Goal: Task Accomplishment & Management: Manage account settings

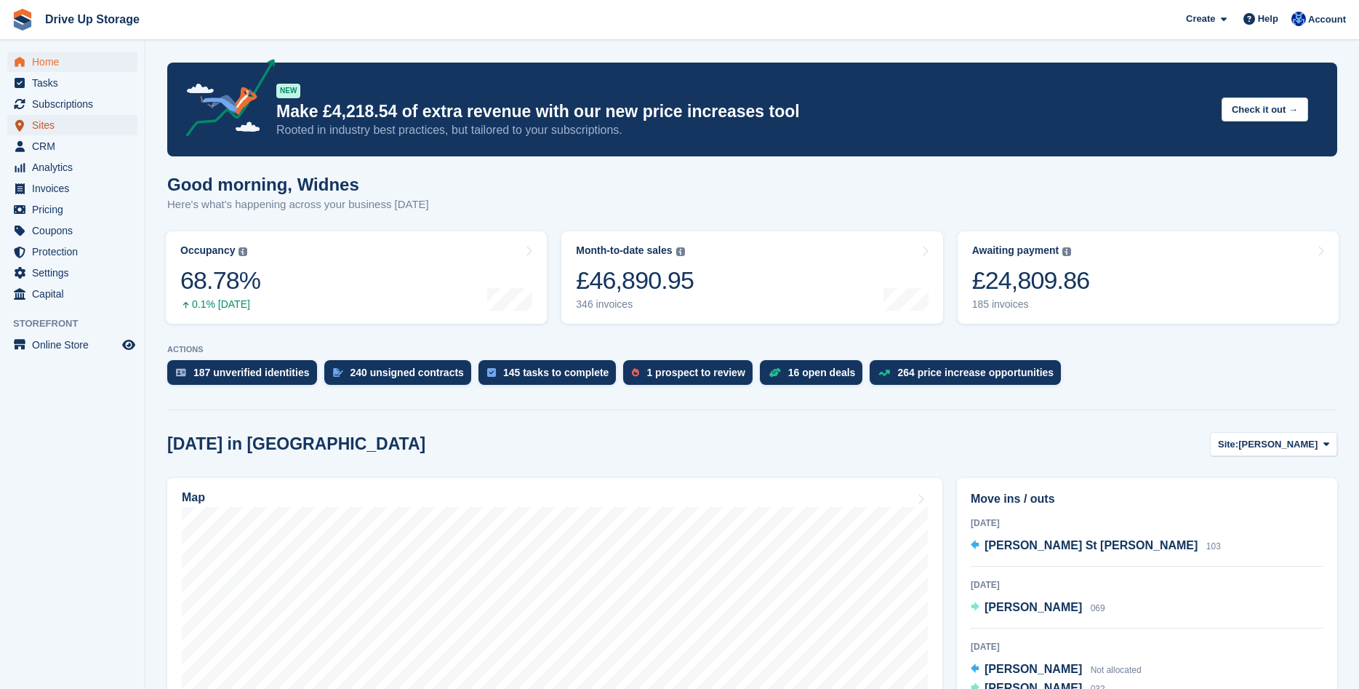
click at [47, 127] on span "Sites" at bounding box center [75, 125] width 87 height 20
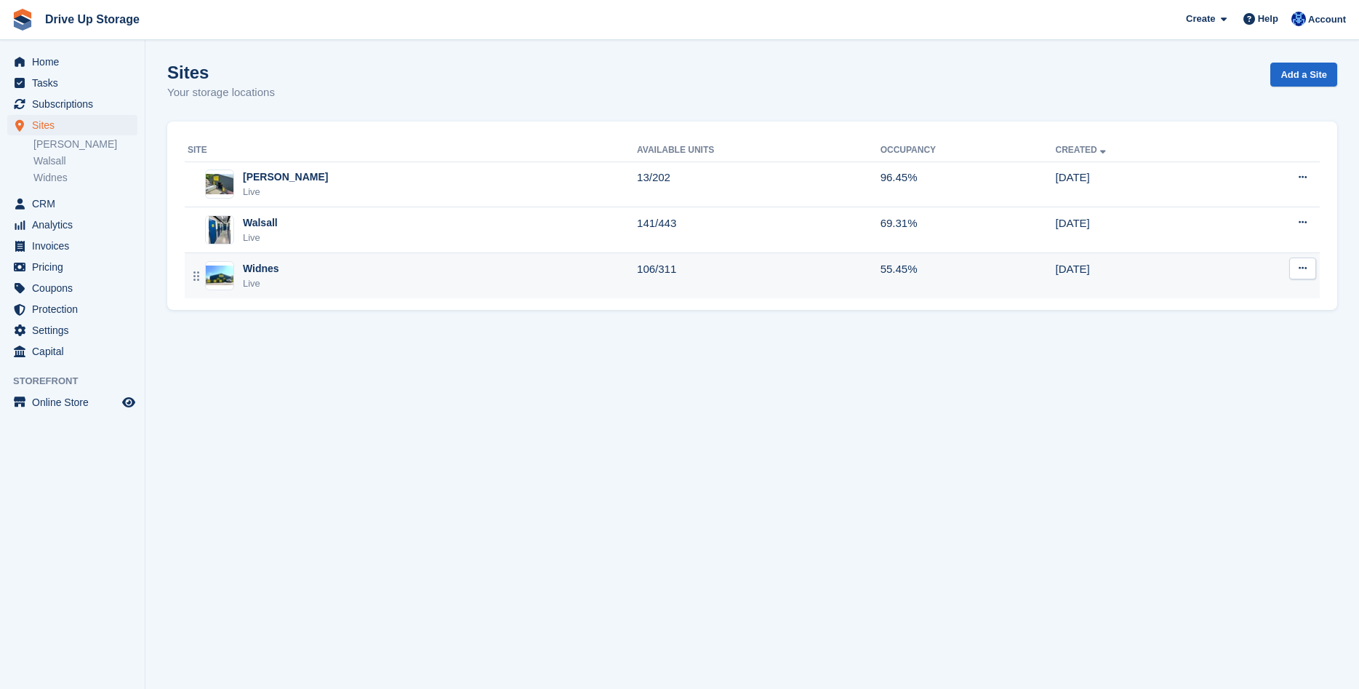
click at [251, 271] on div "Widnes" at bounding box center [261, 268] width 36 height 15
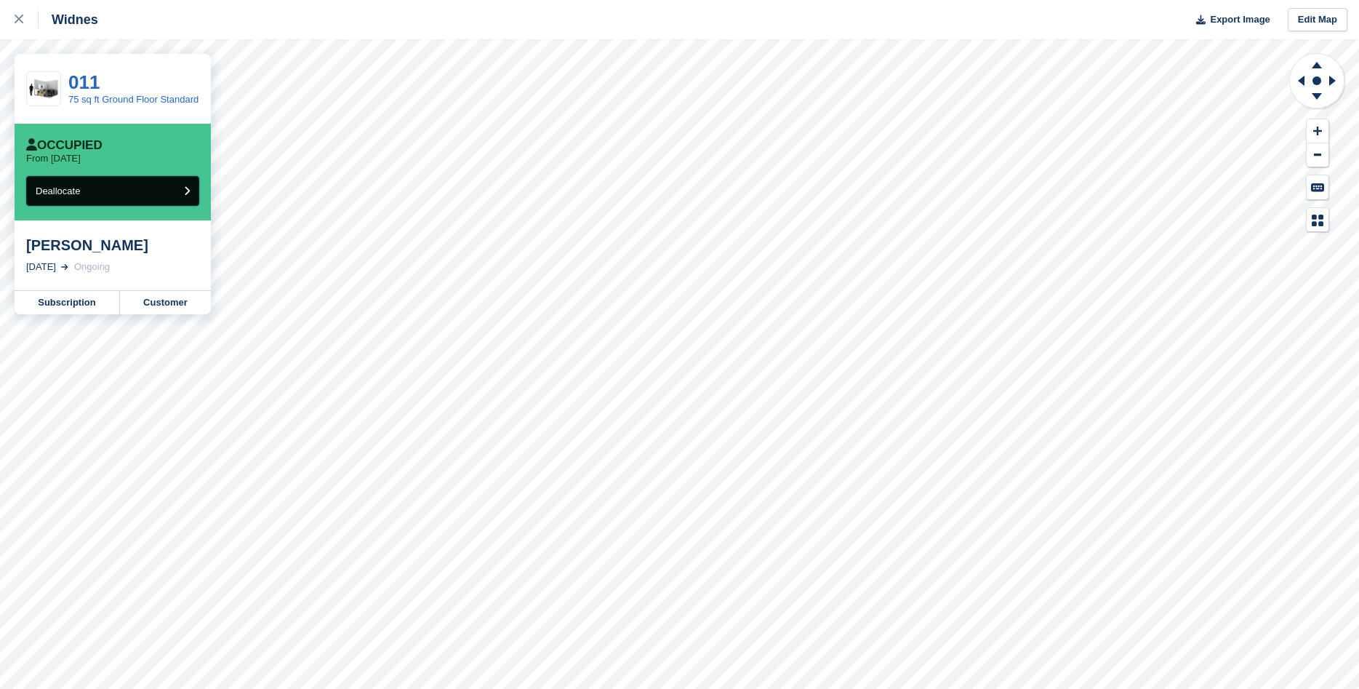
click at [142, 191] on button "Deallocate" at bounding box center [112, 191] width 173 height 30
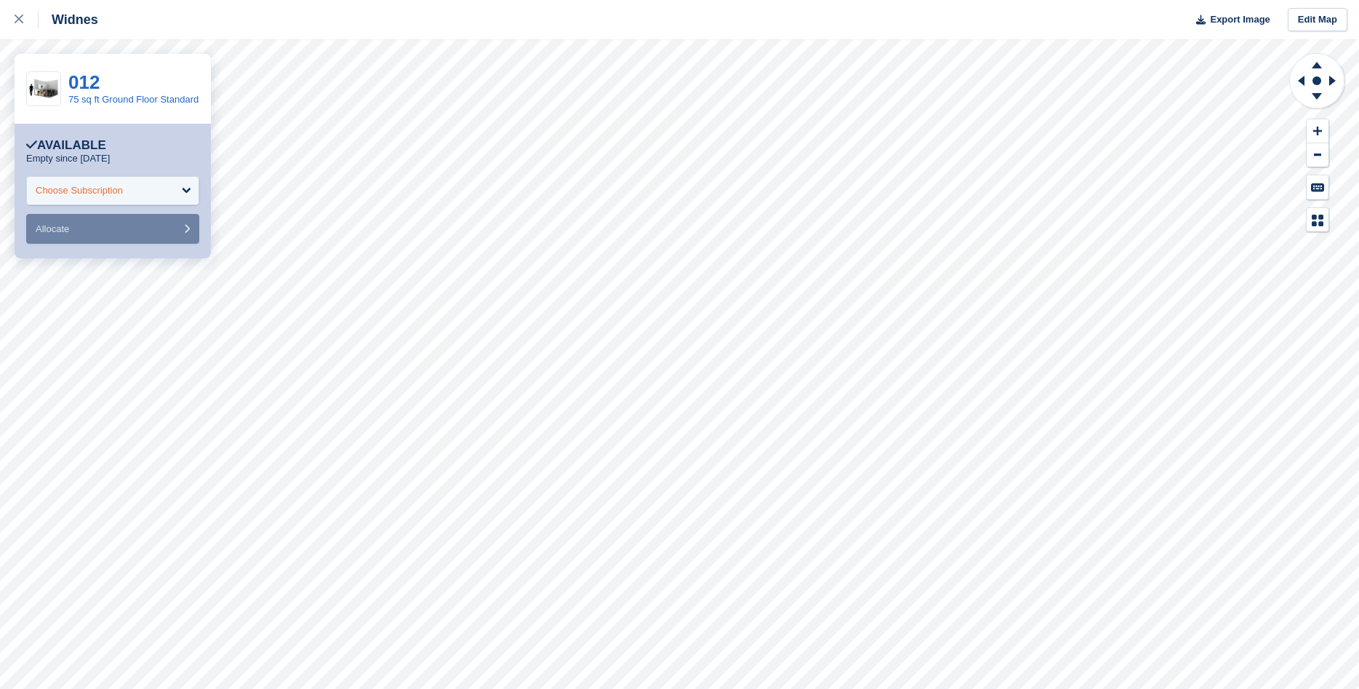
click at [185, 197] on div "Choose Subscription" at bounding box center [112, 190] width 173 height 29
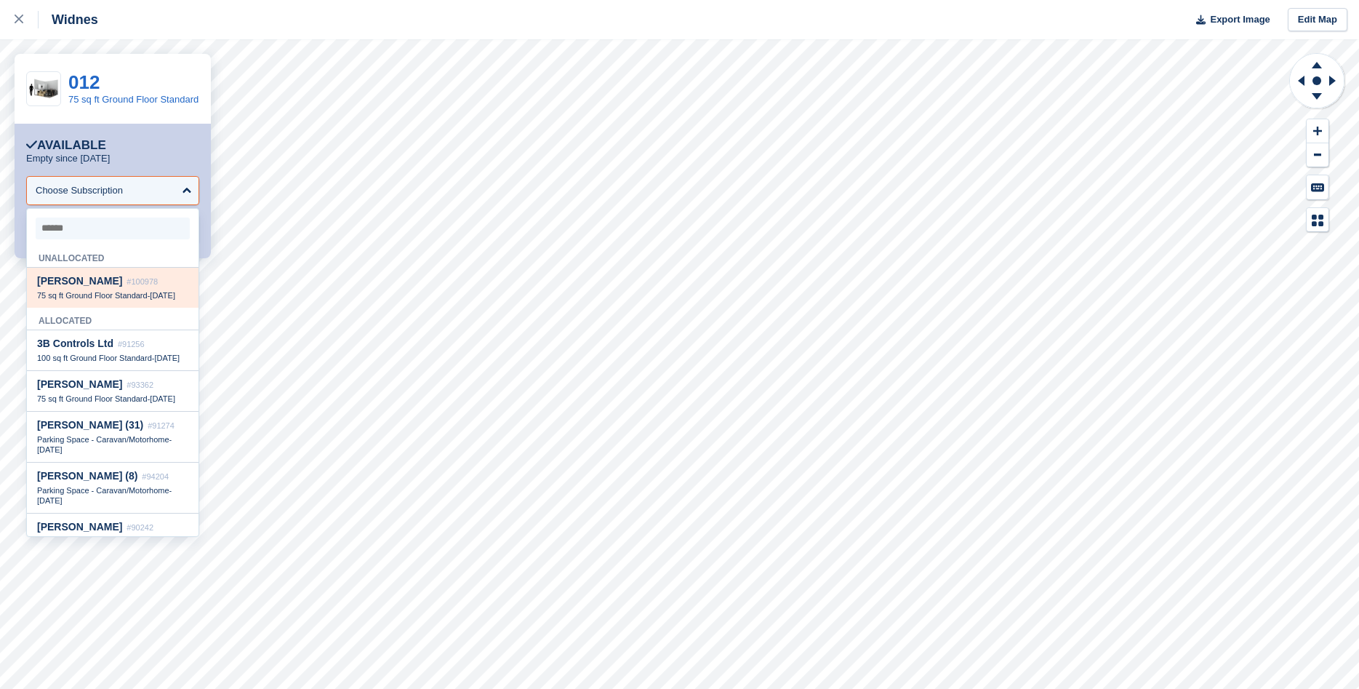
click at [128, 295] on span "75 sq ft Ground Floor Standard" at bounding box center [92, 295] width 111 height 9
select select "******"
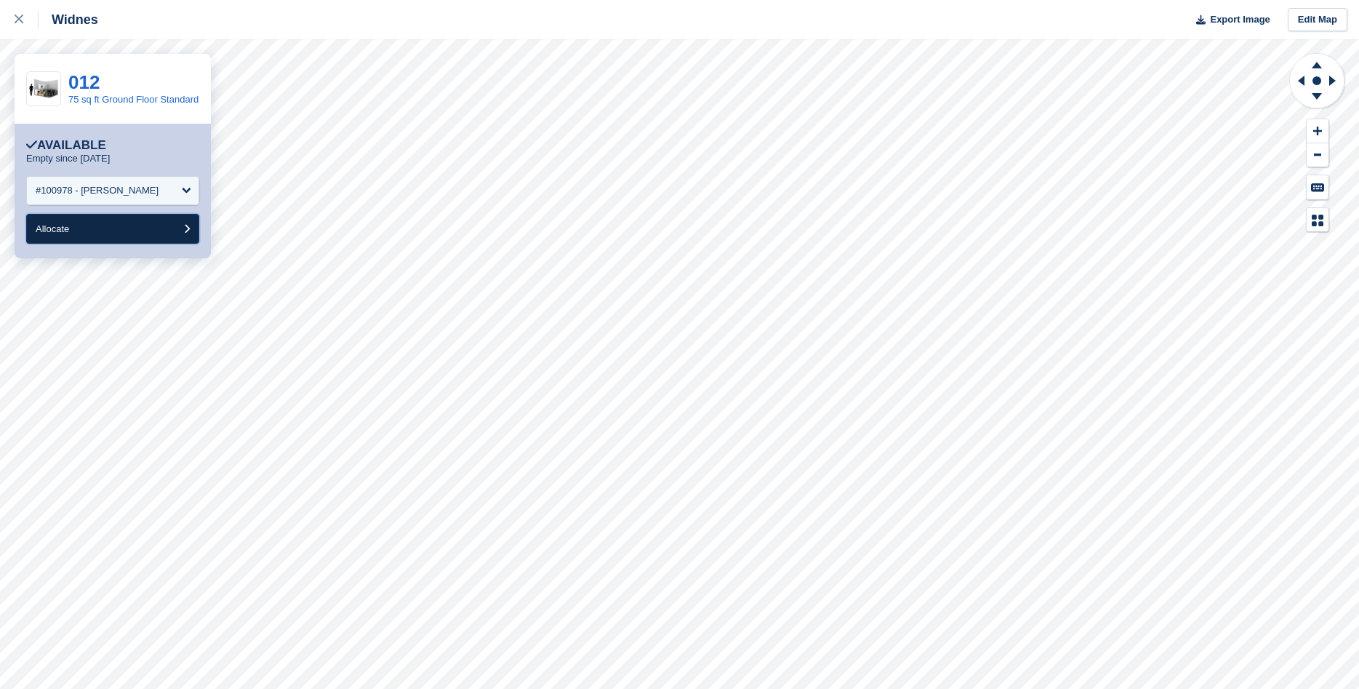
click at [144, 234] on button "Allocate" at bounding box center [112, 229] width 173 height 30
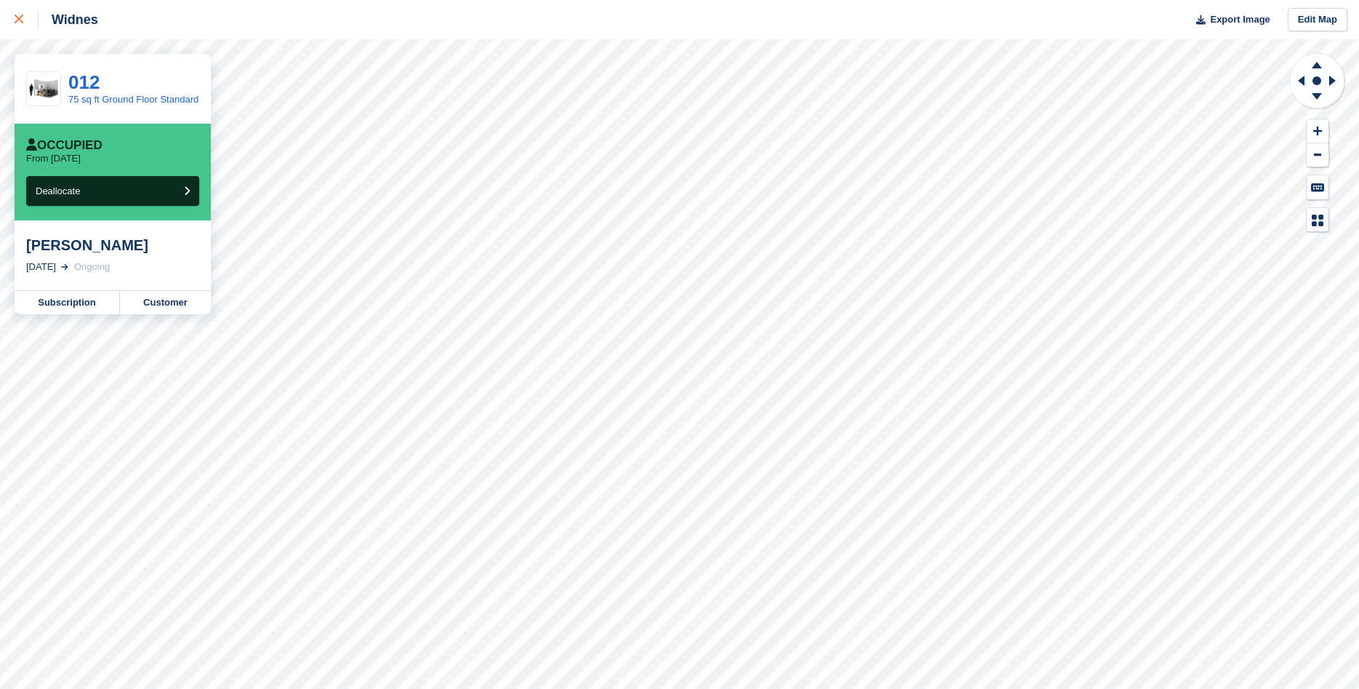
click at [17, 20] on icon at bounding box center [19, 19] width 9 height 9
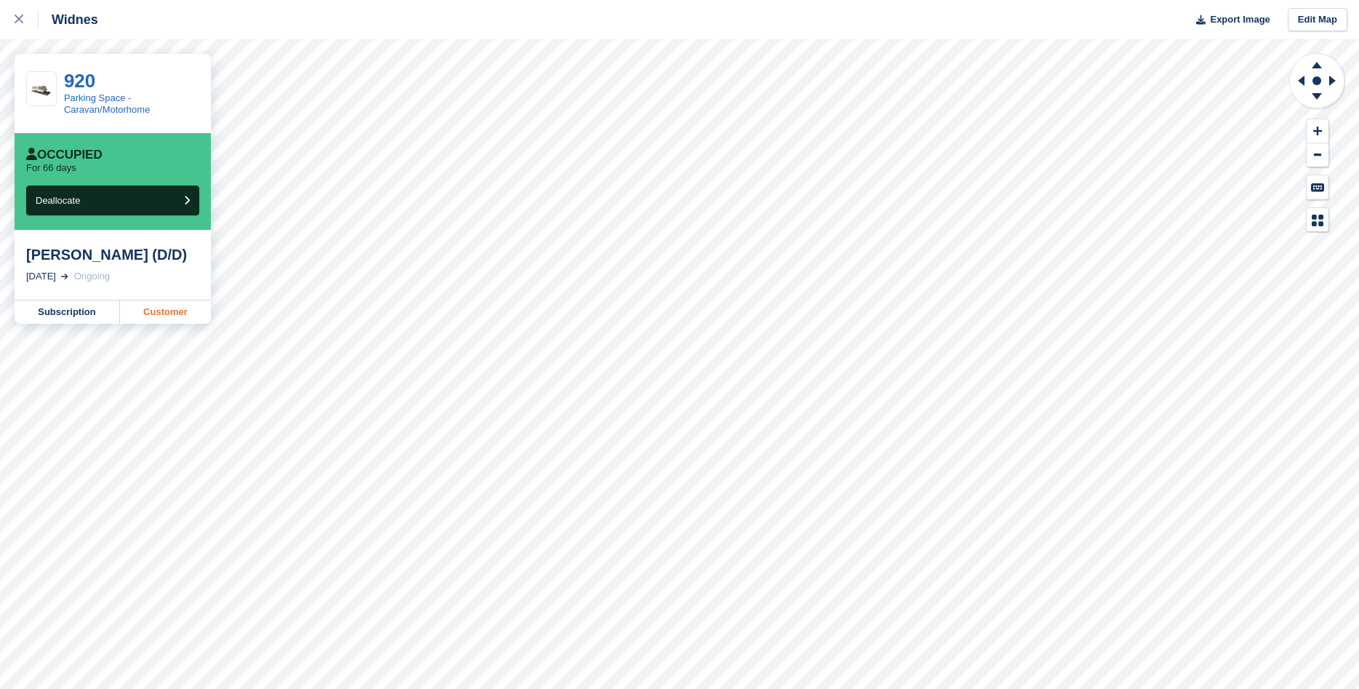
click at [167, 314] on link "Customer" at bounding box center [165, 311] width 91 height 23
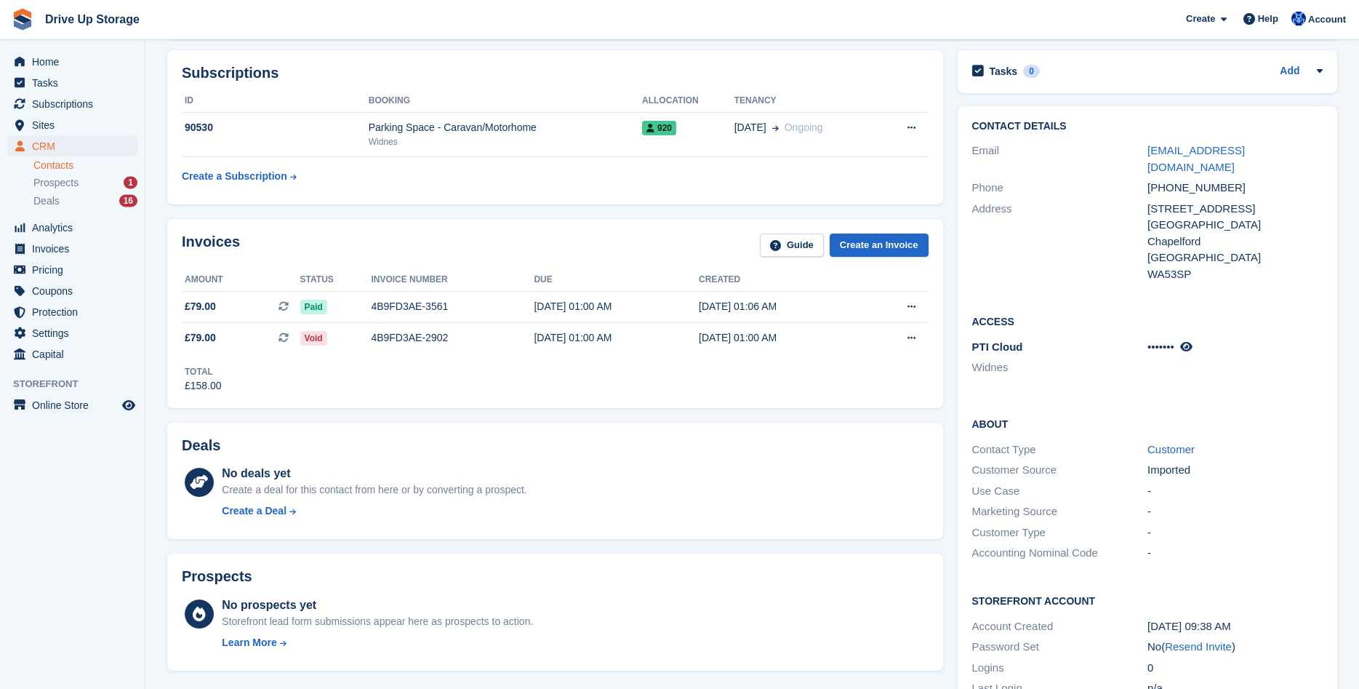
scroll to position [223, 0]
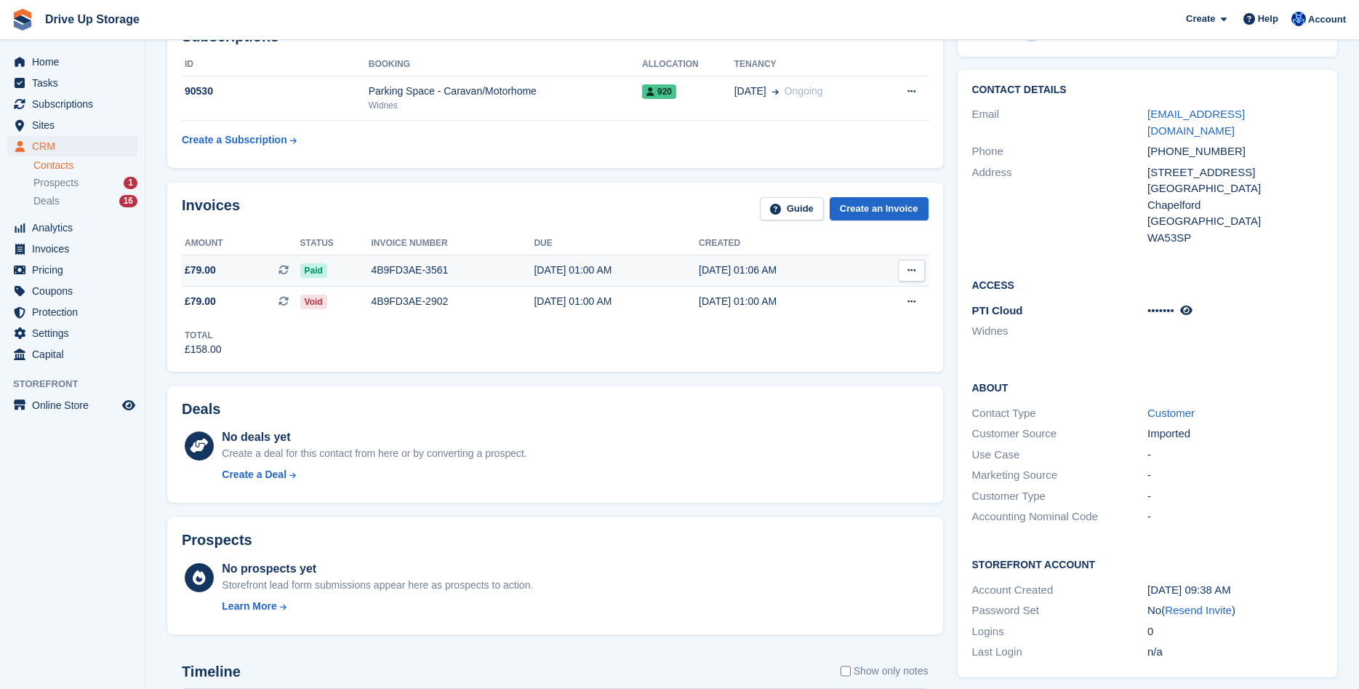
click at [916, 272] on button at bounding box center [911, 271] width 27 height 22
click at [951, 343] on div "Contact Details Email craigscomputers@hotmail.co.uk Phone +447515824557 Address…" at bounding box center [1148, 374] width 395 height 622
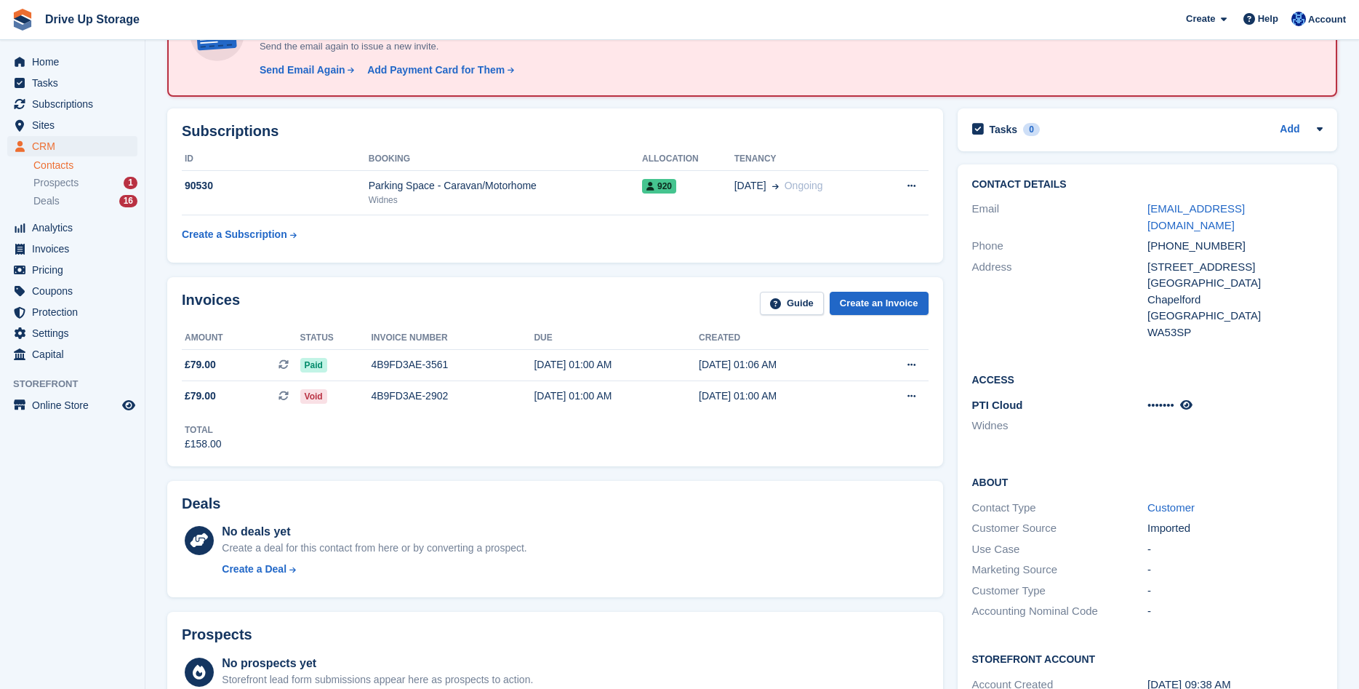
scroll to position [54, 0]
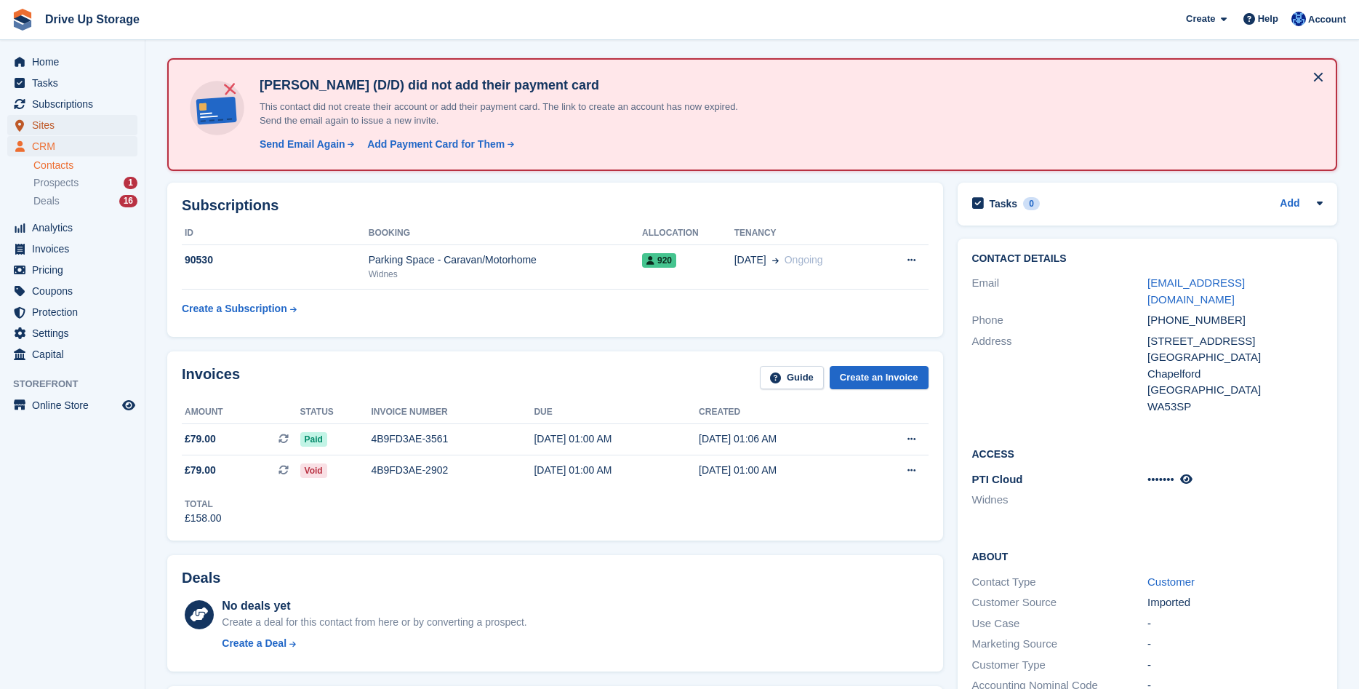
click at [57, 131] on span "Sites" at bounding box center [75, 125] width 87 height 20
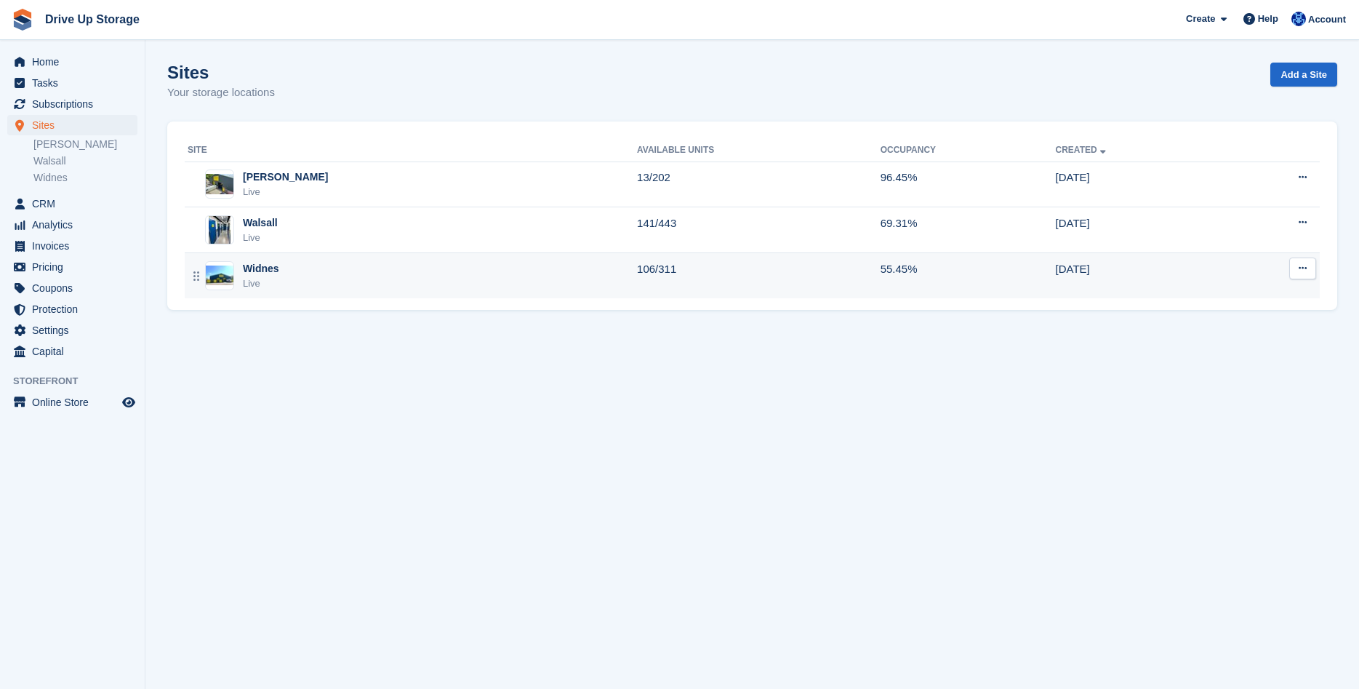
click at [253, 269] on div "Widnes" at bounding box center [261, 268] width 36 height 15
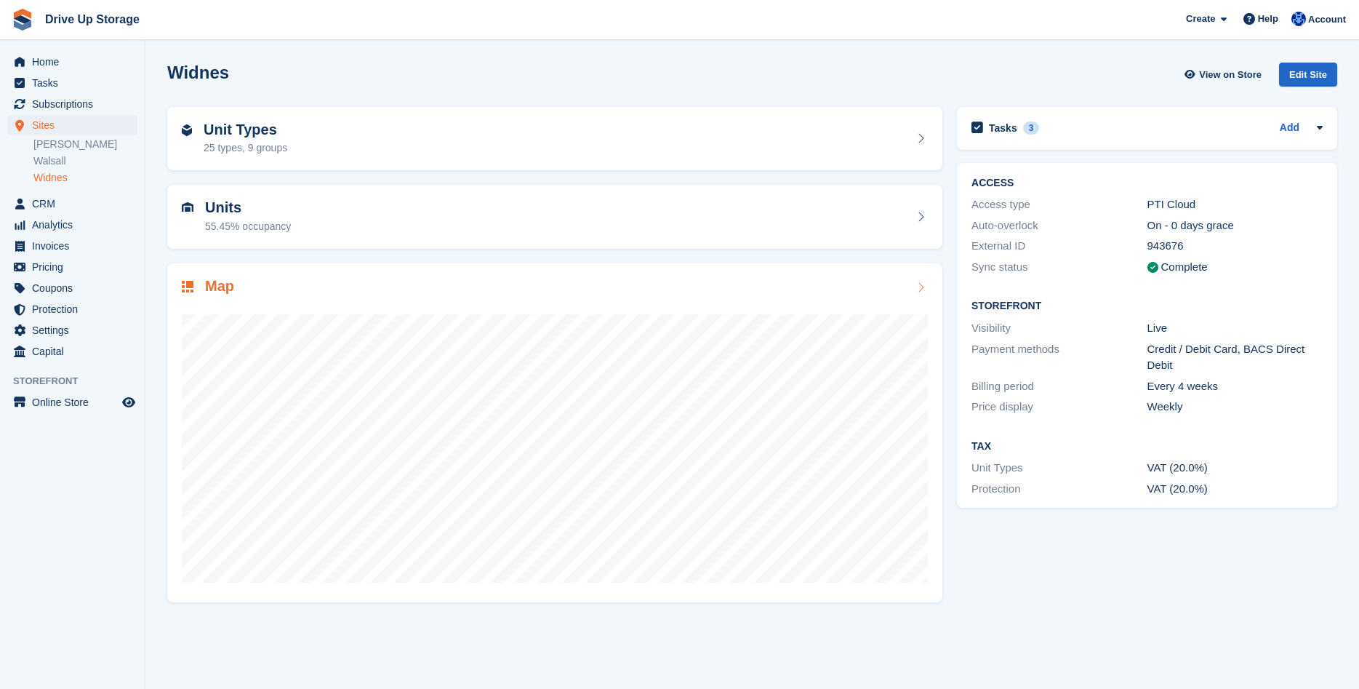
click at [463, 295] on div "Map" at bounding box center [555, 288] width 746 height 20
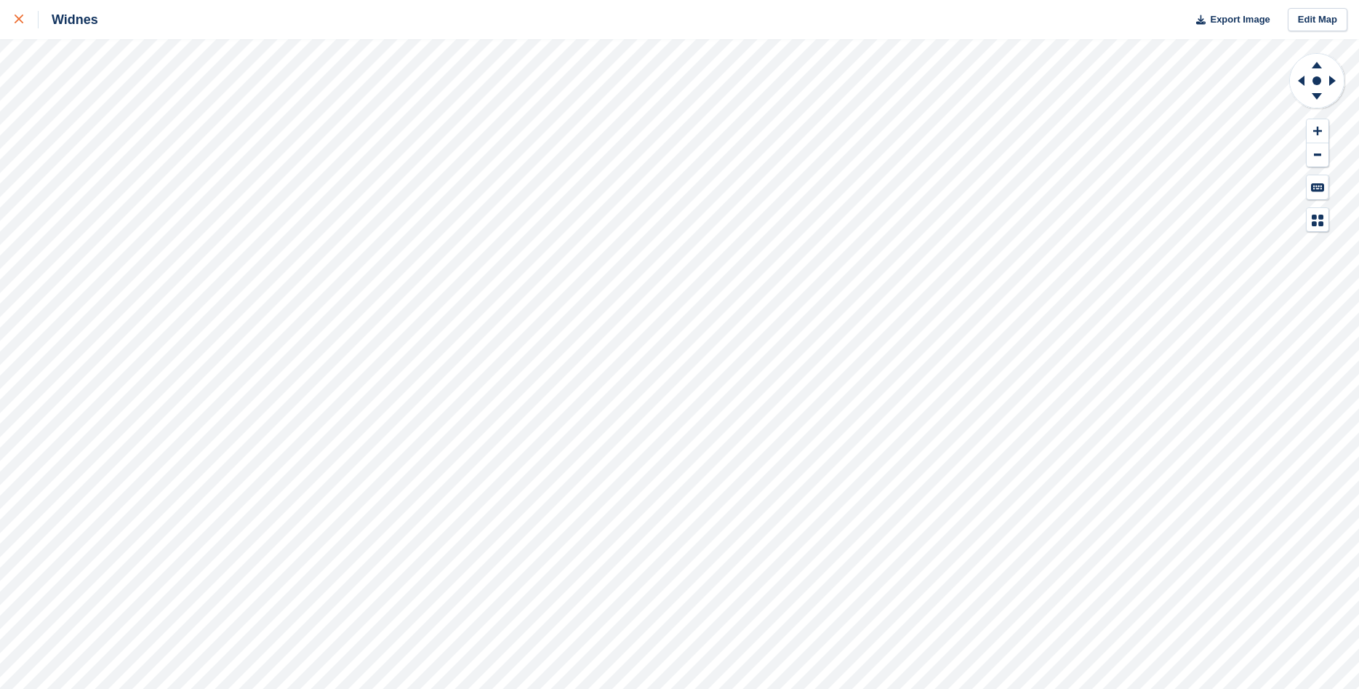
click at [13, 18] on link at bounding box center [19, 19] width 39 height 39
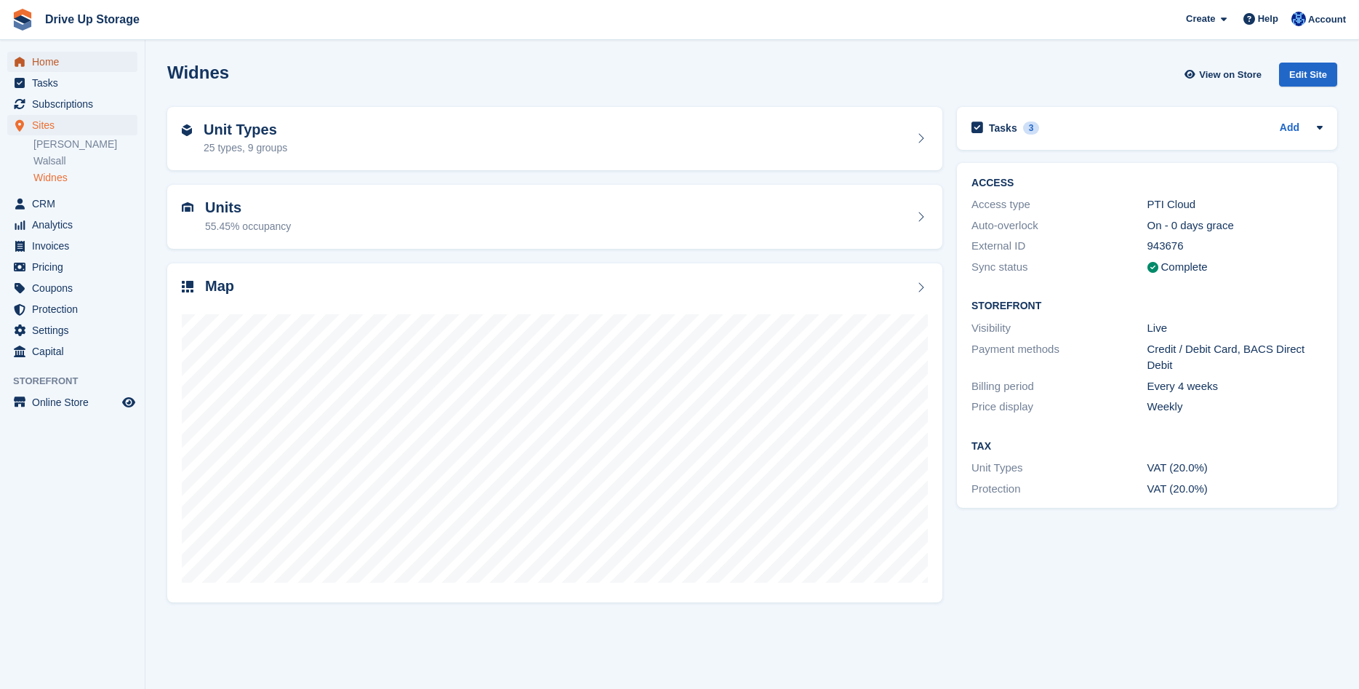
click at [72, 64] on span "Home" at bounding box center [75, 62] width 87 height 20
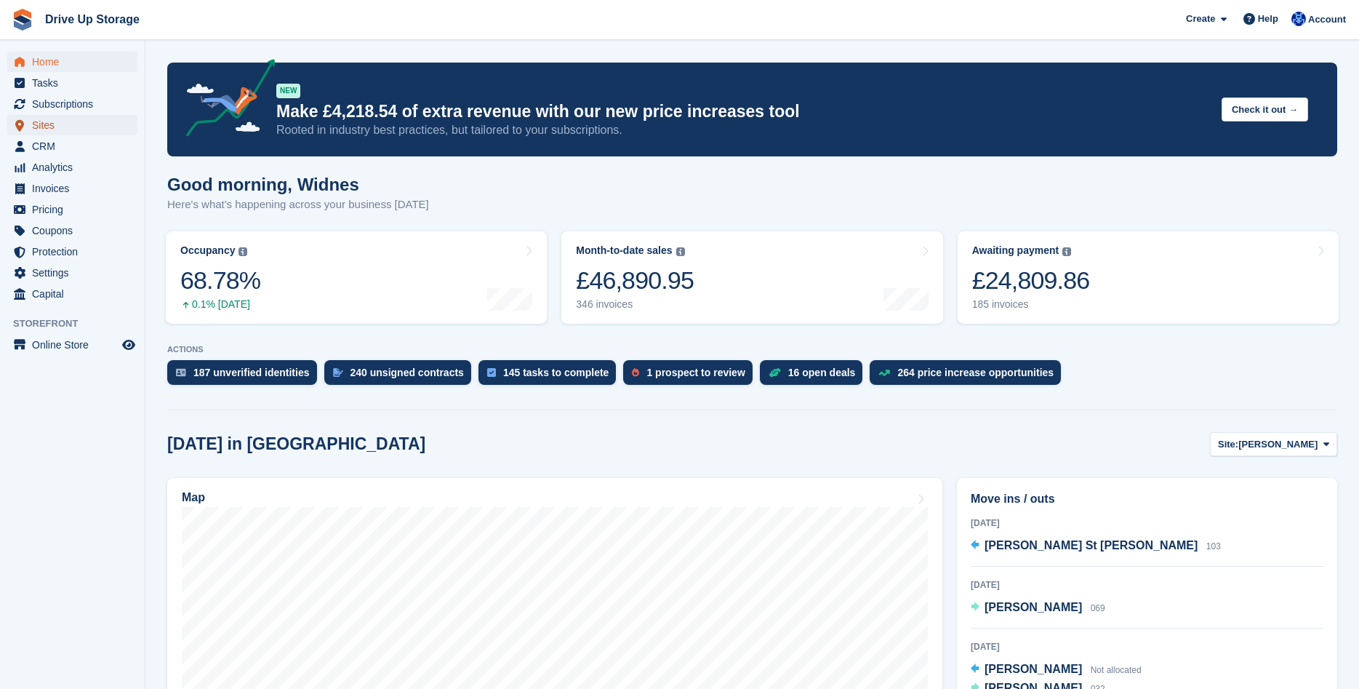
click at [86, 121] on span "Sites" at bounding box center [75, 125] width 87 height 20
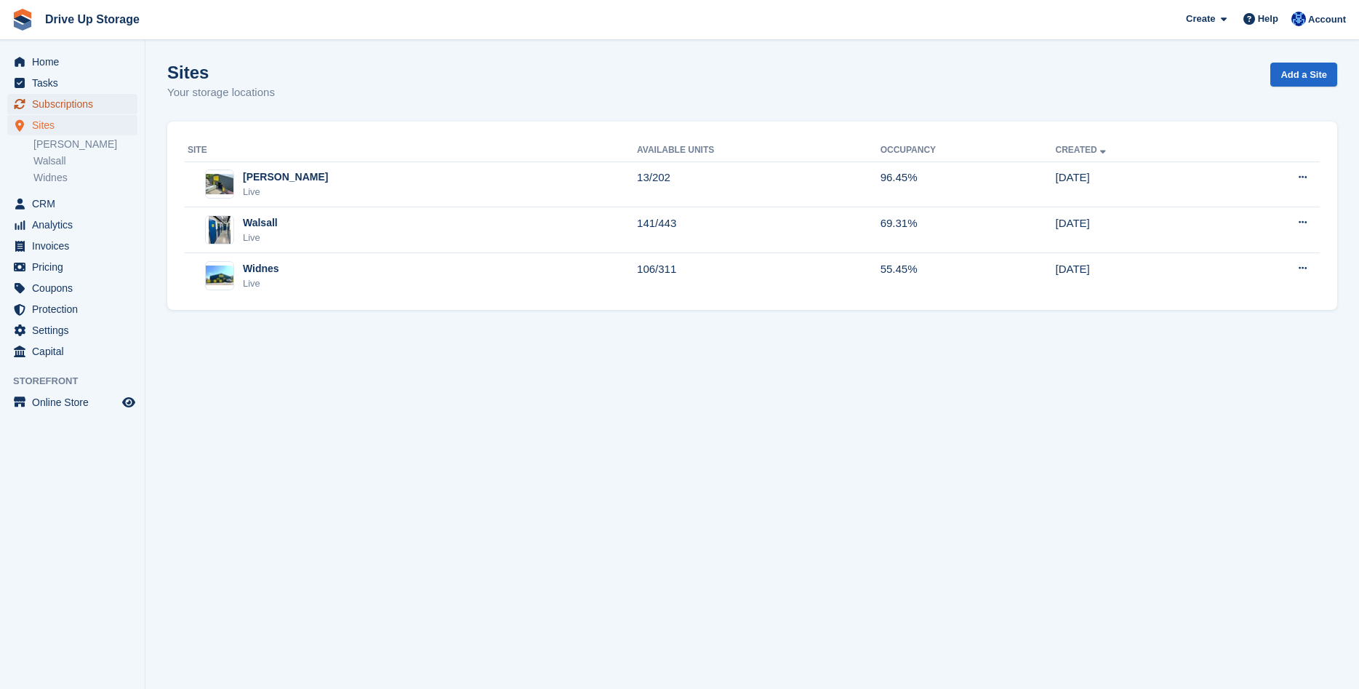
click at [81, 104] on span "Subscriptions" at bounding box center [75, 104] width 87 height 20
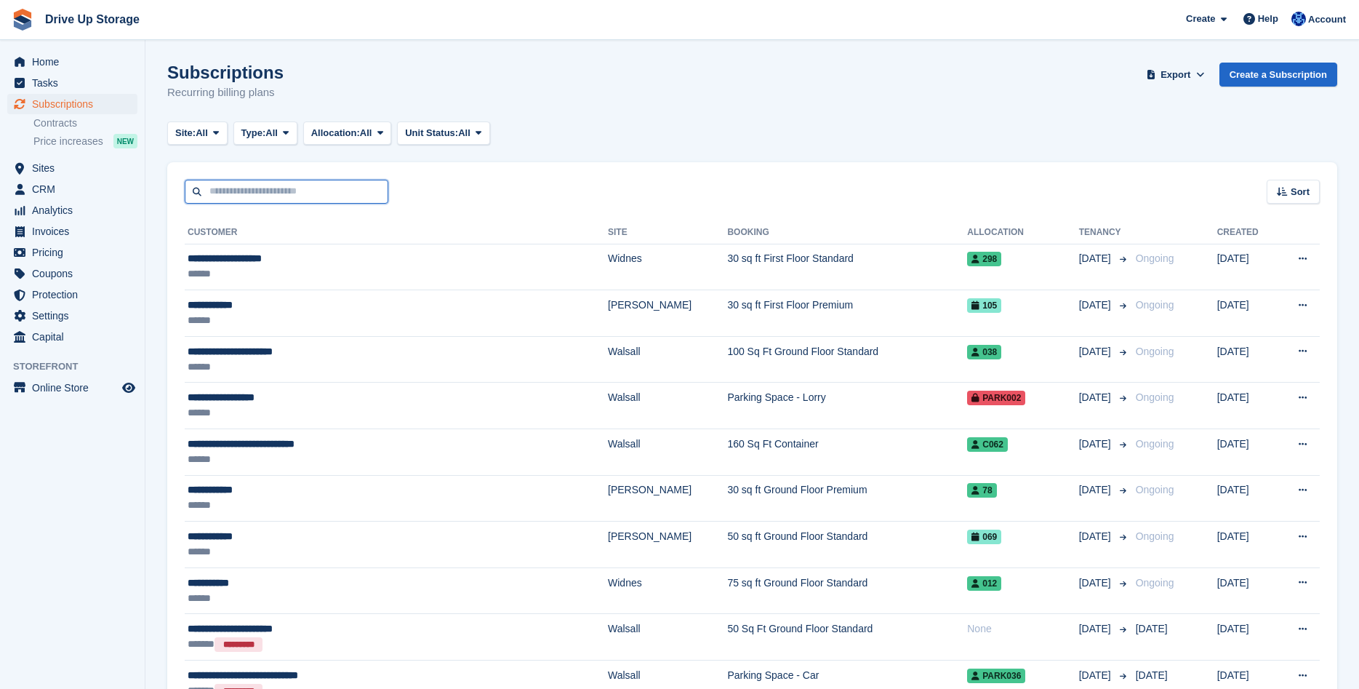
click at [233, 193] on input "text" at bounding box center [287, 192] width 204 height 24
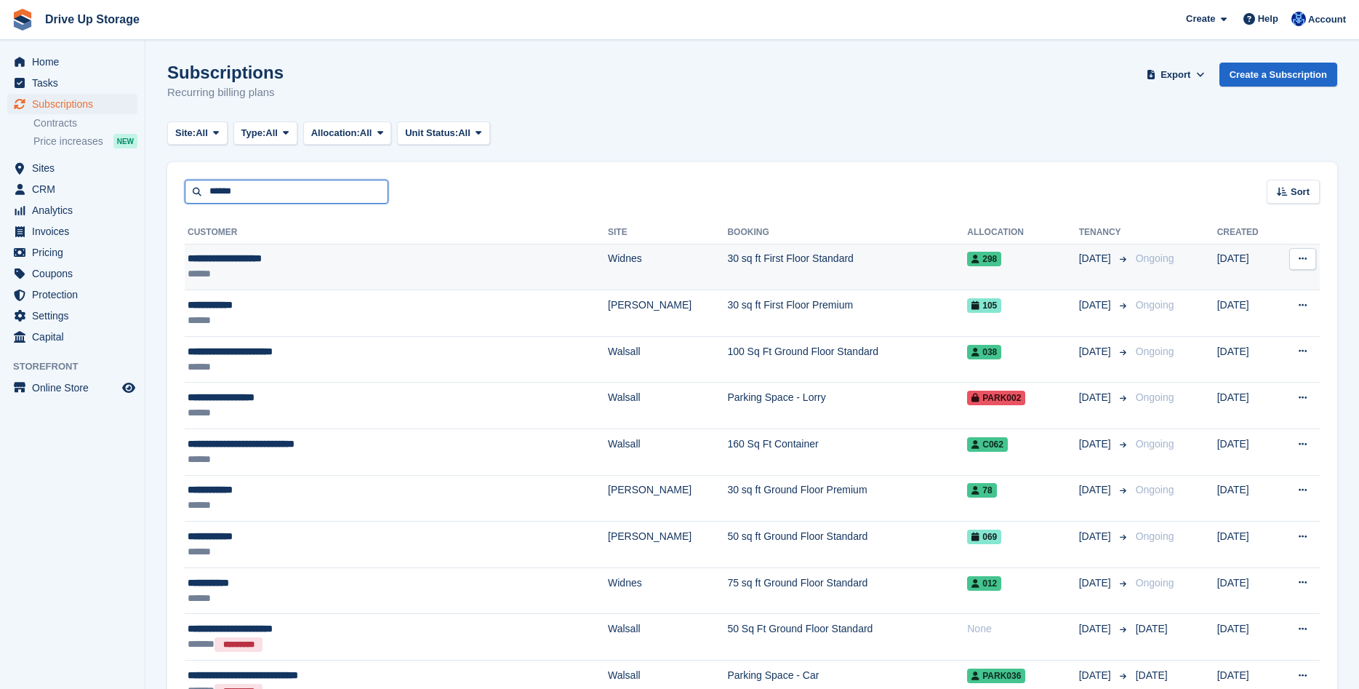
type input "******"
click at [412, 264] on div "**********" at bounding box center [335, 258] width 294 height 15
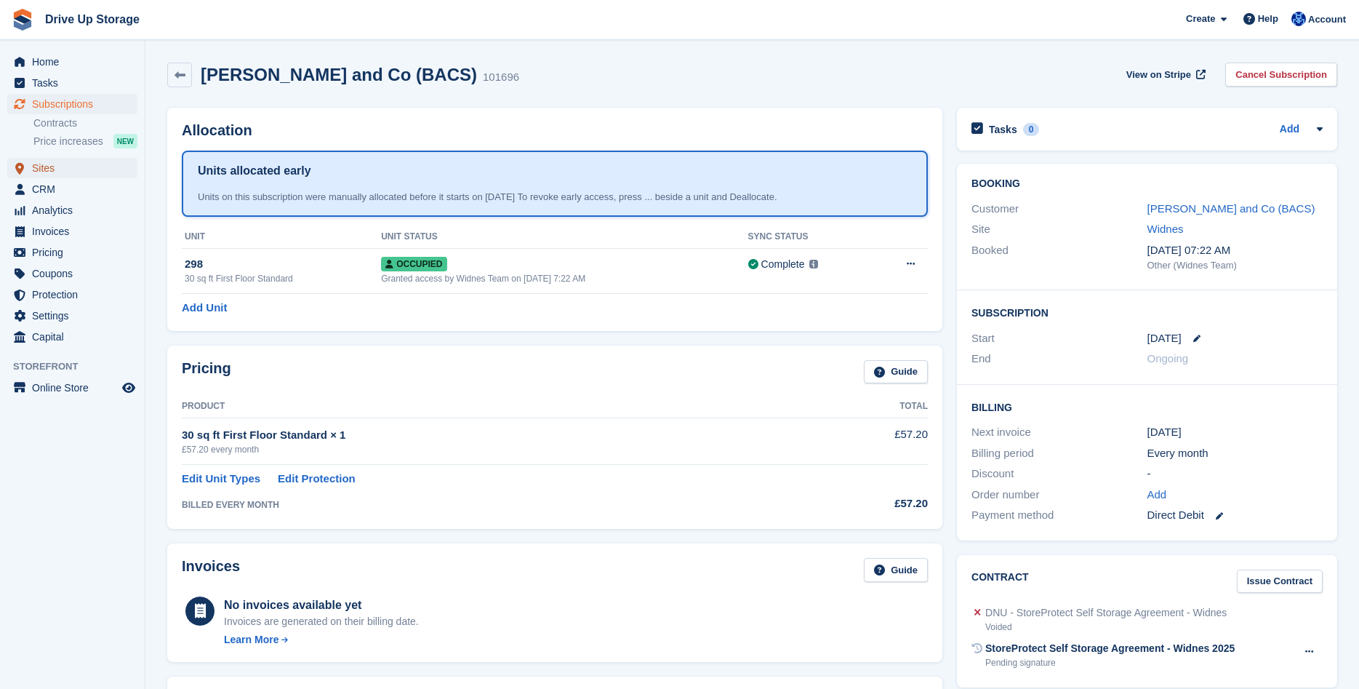
click at [65, 175] on span "Sites" at bounding box center [75, 168] width 87 height 20
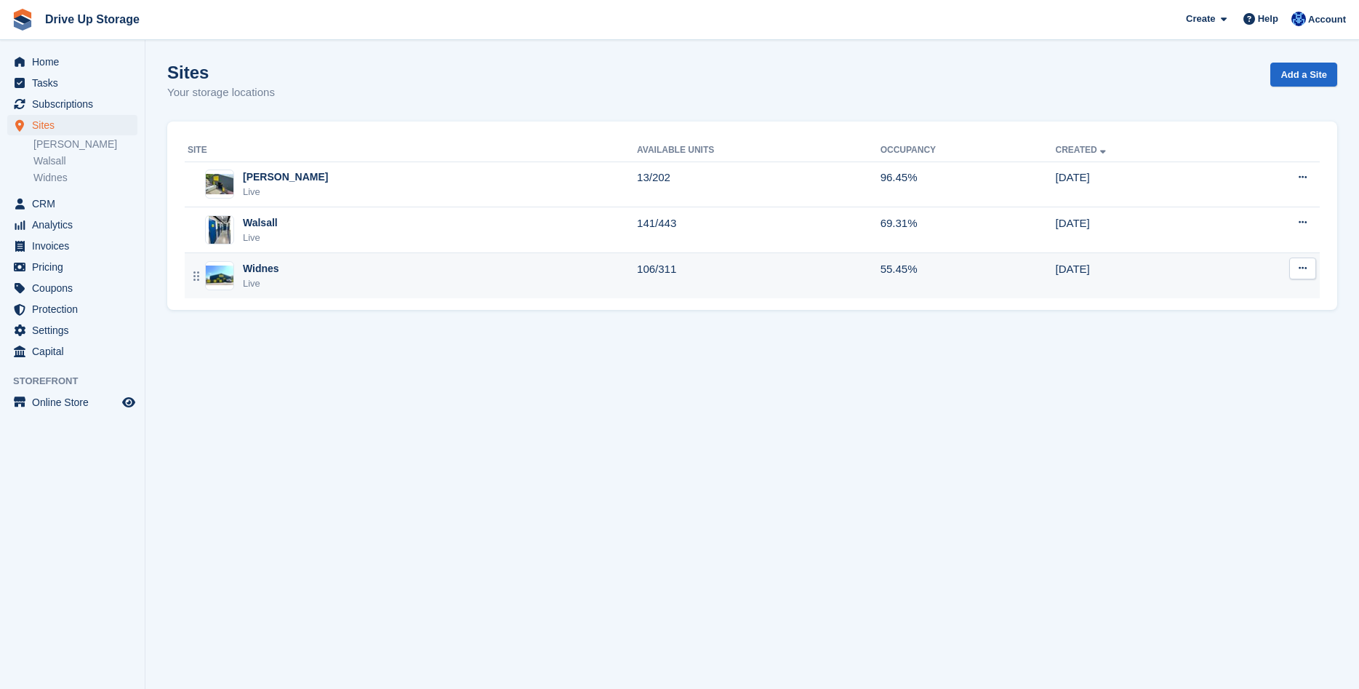
click at [250, 268] on div "Widnes" at bounding box center [261, 268] width 36 height 15
